Goal: Transaction & Acquisition: Purchase product/service

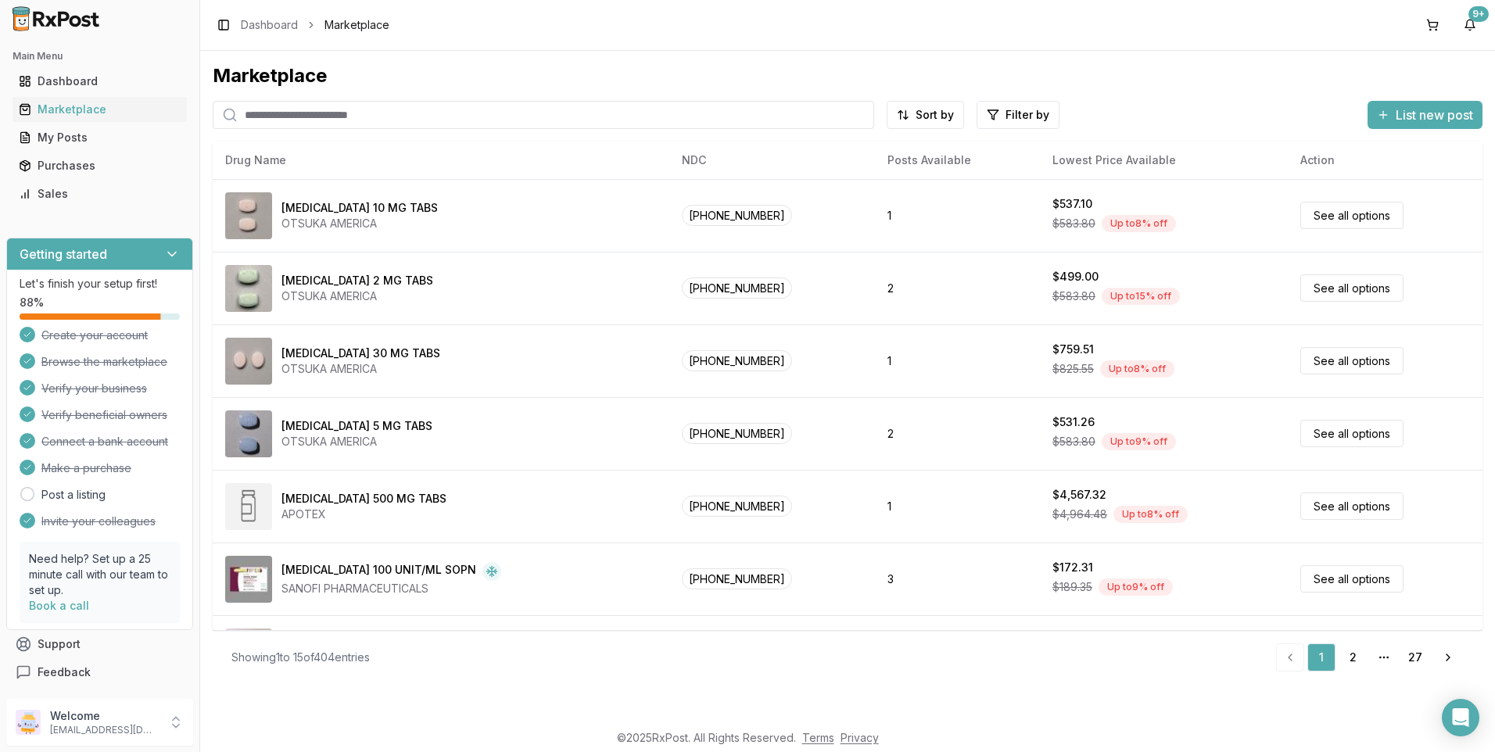
click at [281, 117] on input "search" at bounding box center [544, 115] width 662 height 28
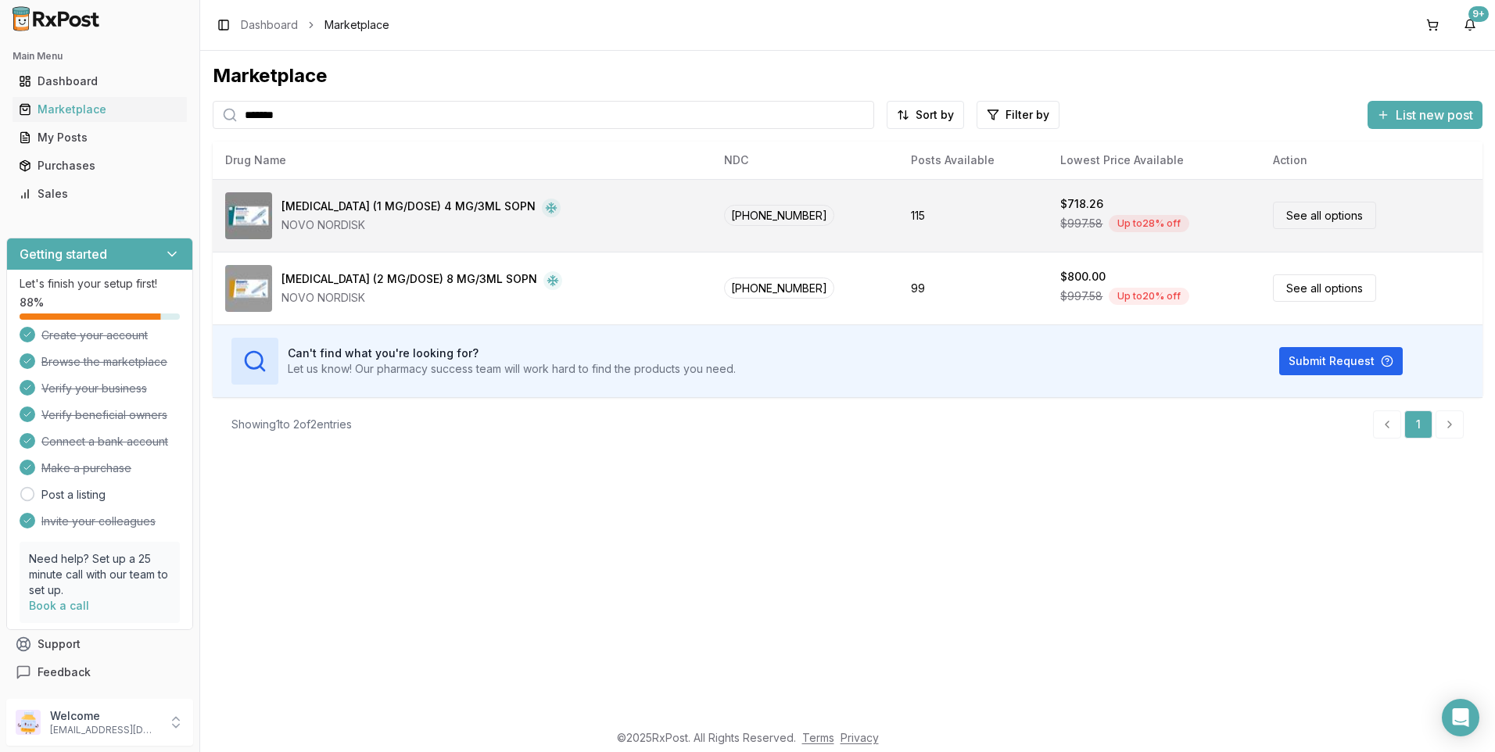
type input "*******"
click at [385, 210] on div "[MEDICAL_DATA] (1 MG/DOSE) 4 MG/3ML SOPN" at bounding box center [409, 208] width 254 height 19
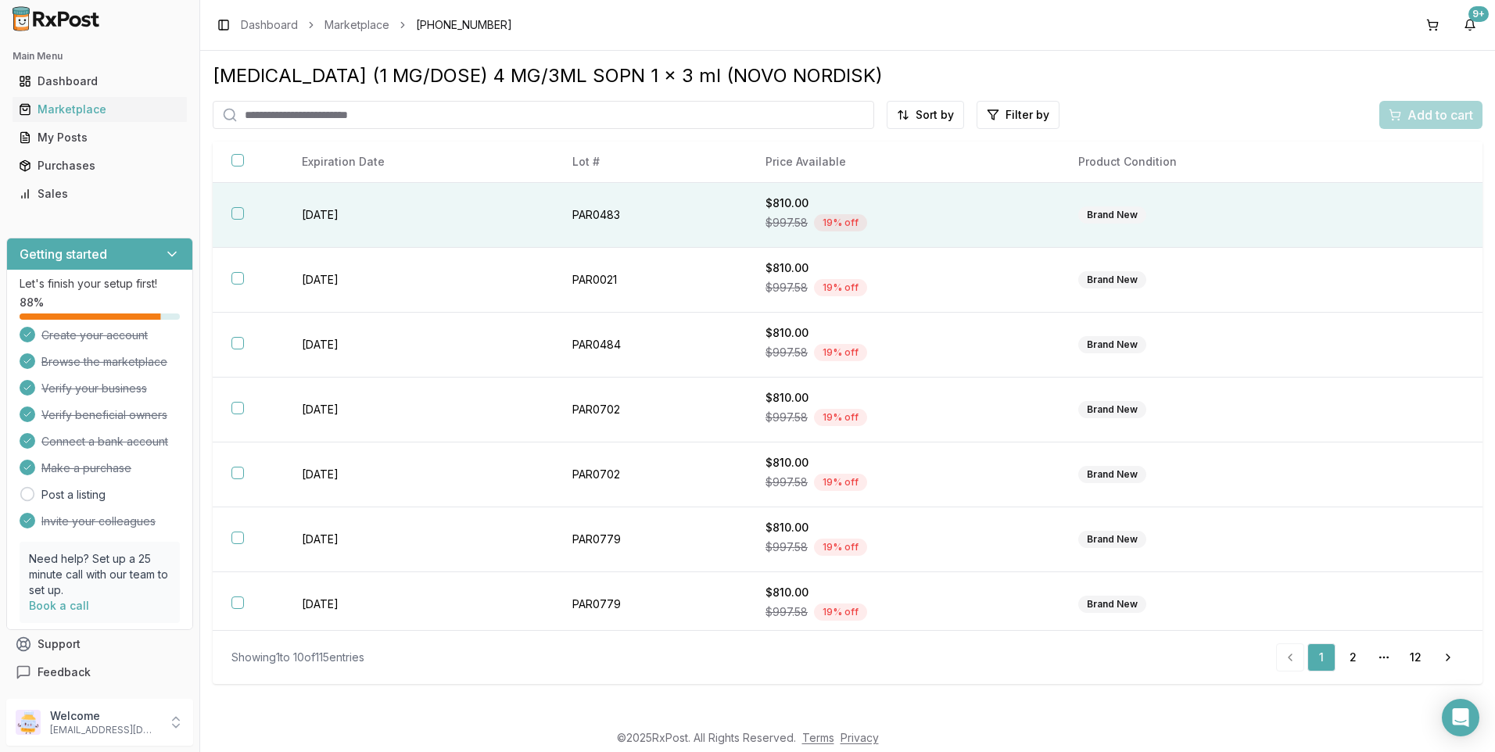
click at [241, 213] on button "button" at bounding box center [238, 213] width 13 height 13
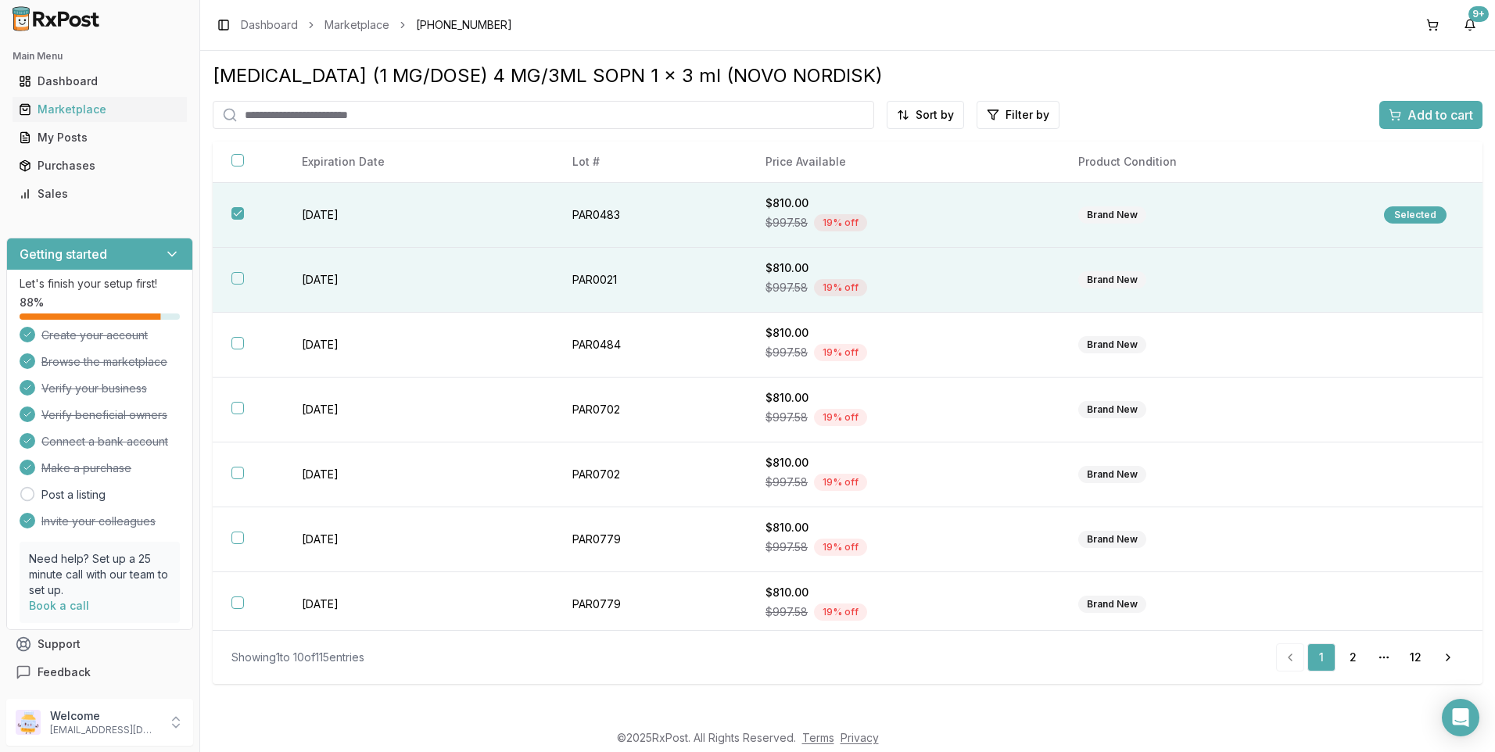
click at [239, 278] on button "button" at bounding box center [238, 278] width 13 height 13
click at [1424, 115] on span "Add to cart" at bounding box center [1441, 115] width 66 height 19
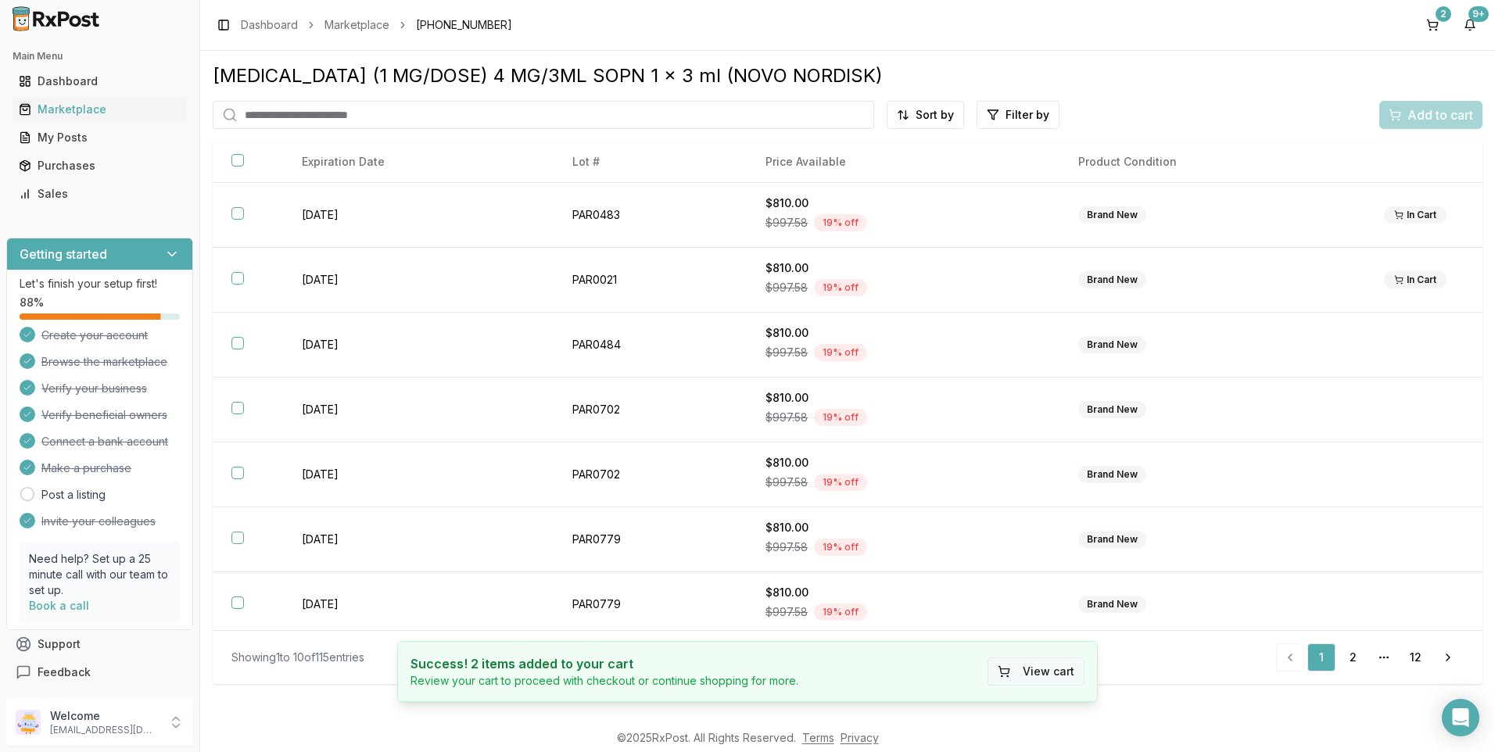
click at [1055, 673] on button "View cart" at bounding box center [1036, 672] width 97 height 28
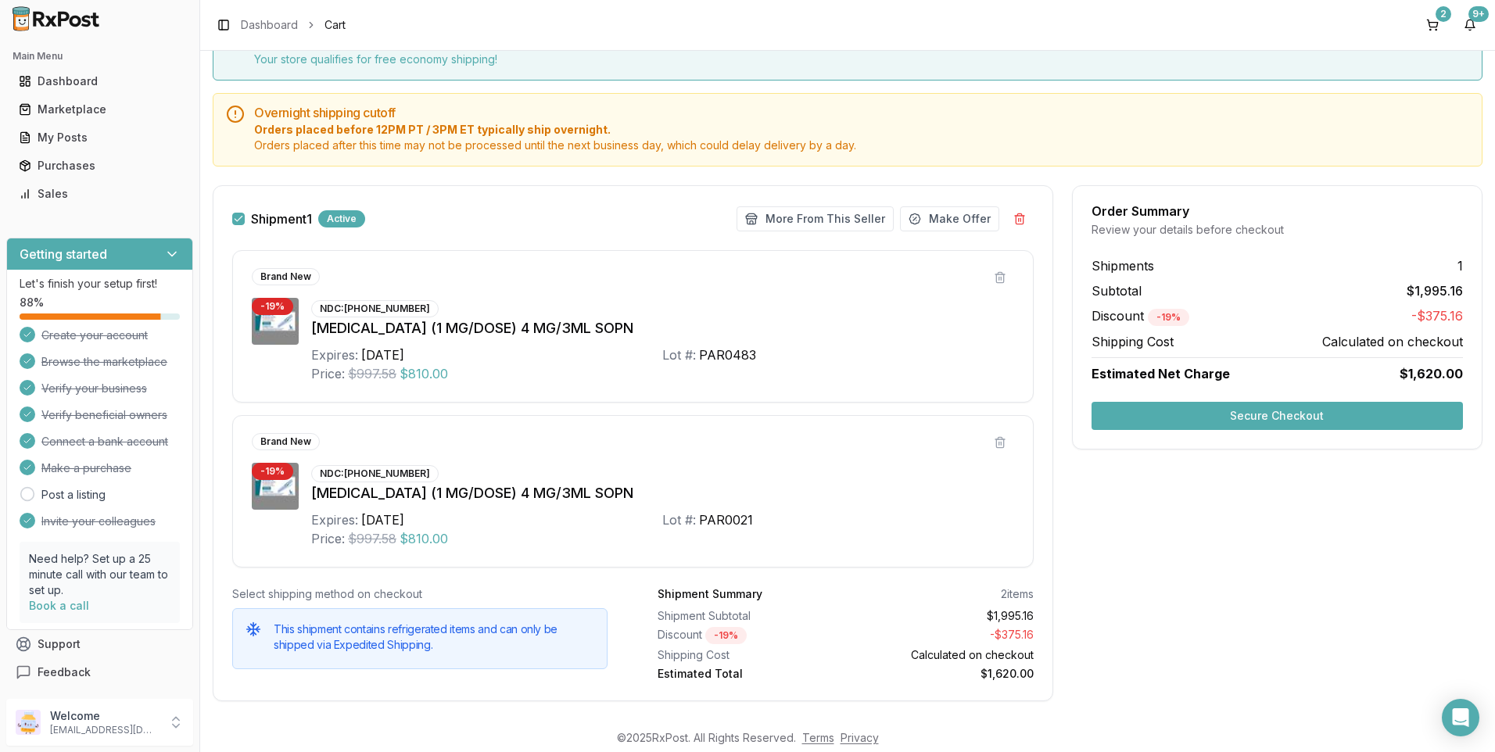
scroll to position [102, 0]
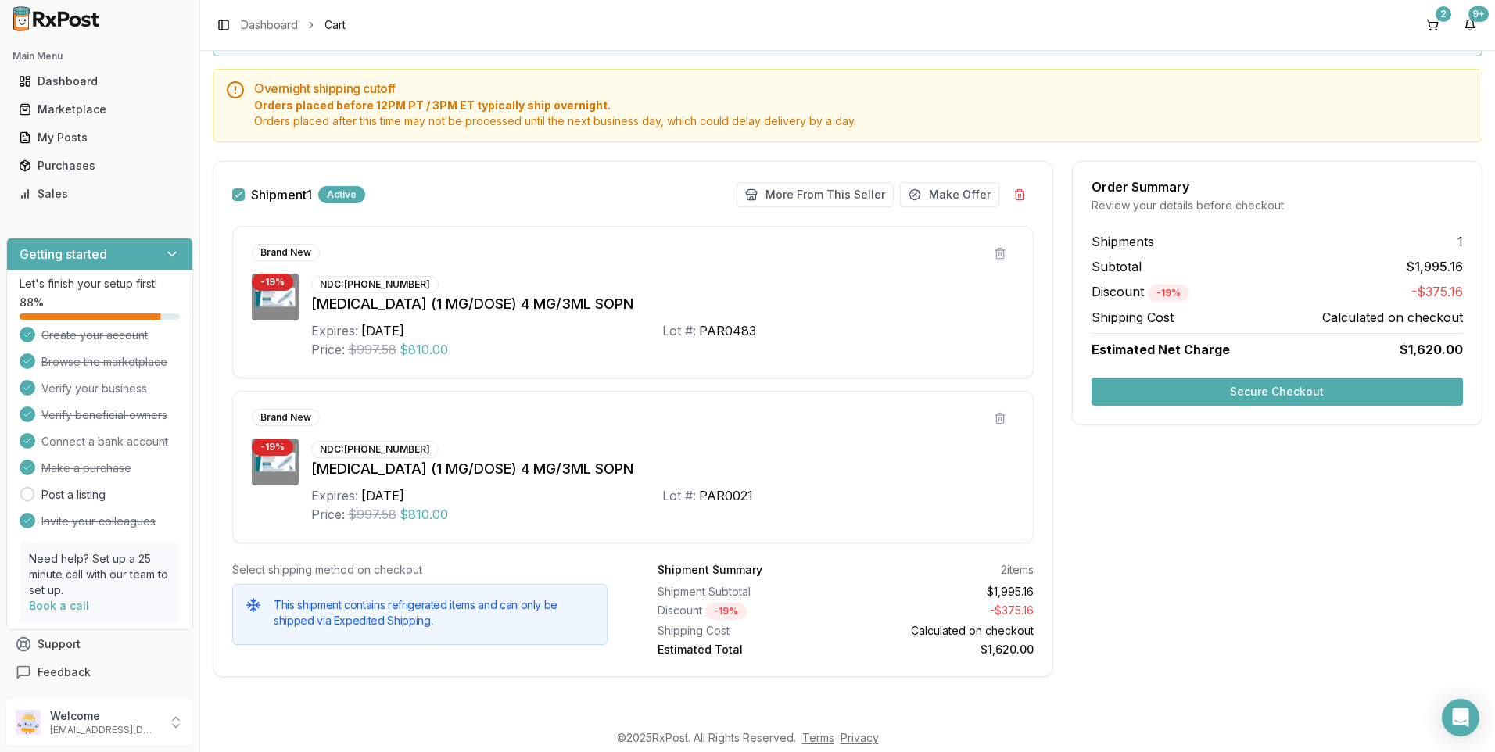
click at [1284, 393] on button "Secure Checkout" at bounding box center [1278, 392] width 372 height 28
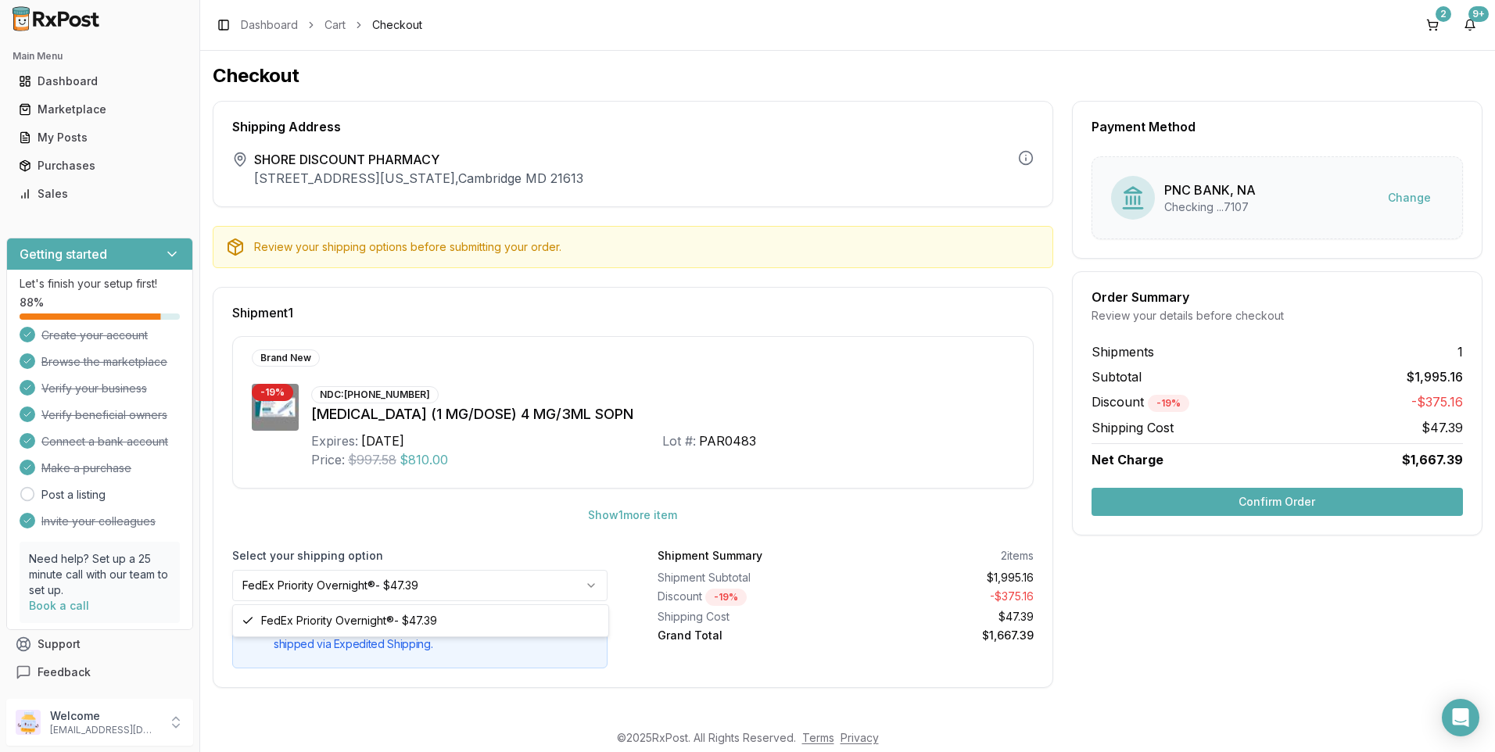
click at [591, 588] on html "Main Menu Dashboard Marketplace My Posts Purchases Sales Getting started Let's …" at bounding box center [747, 376] width 1495 height 752
click at [1275, 503] on button "Confirm Order" at bounding box center [1278, 502] width 372 height 28
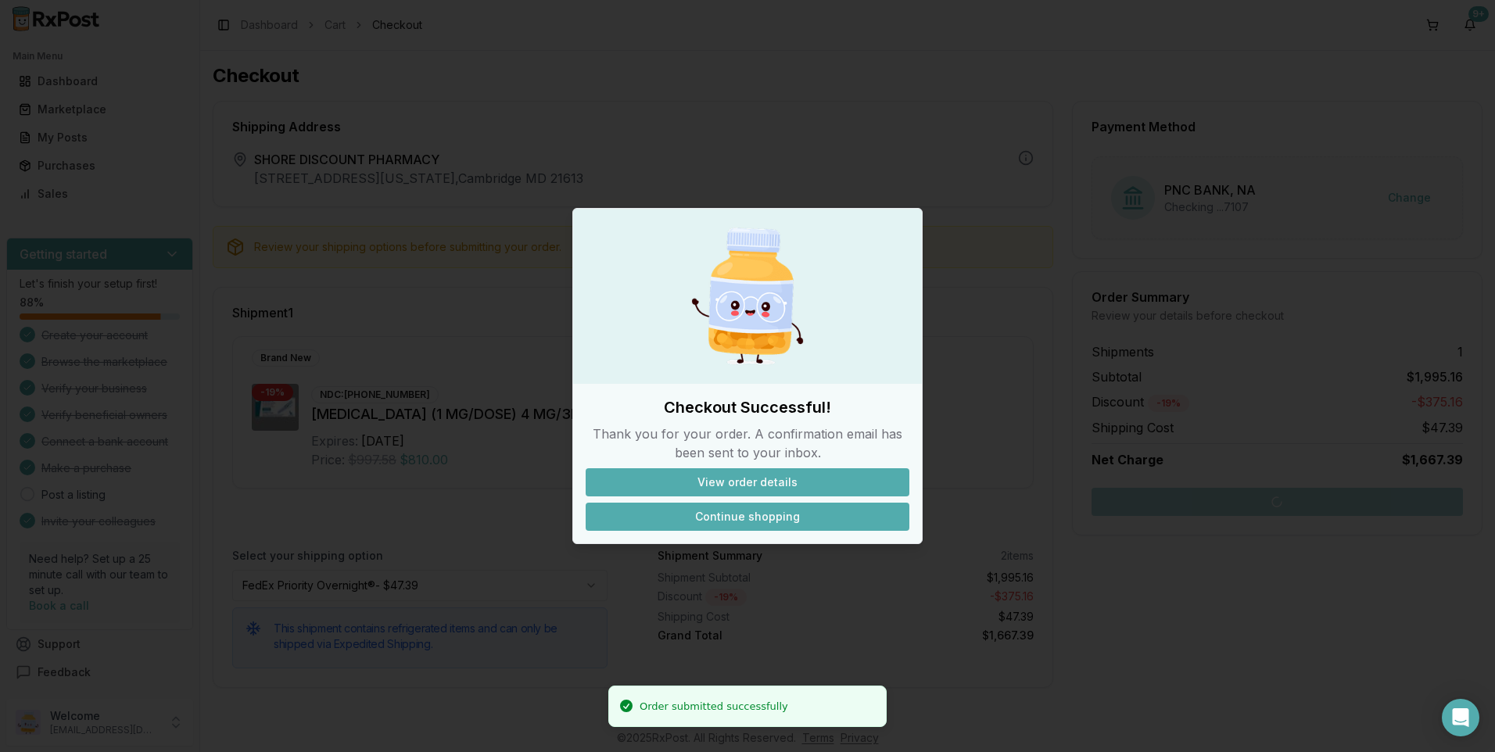
click at [745, 519] on button "Continue shopping" at bounding box center [748, 517] width 324 height 28
